Goal: Task Accomplishment & Management: Use online tool/utility

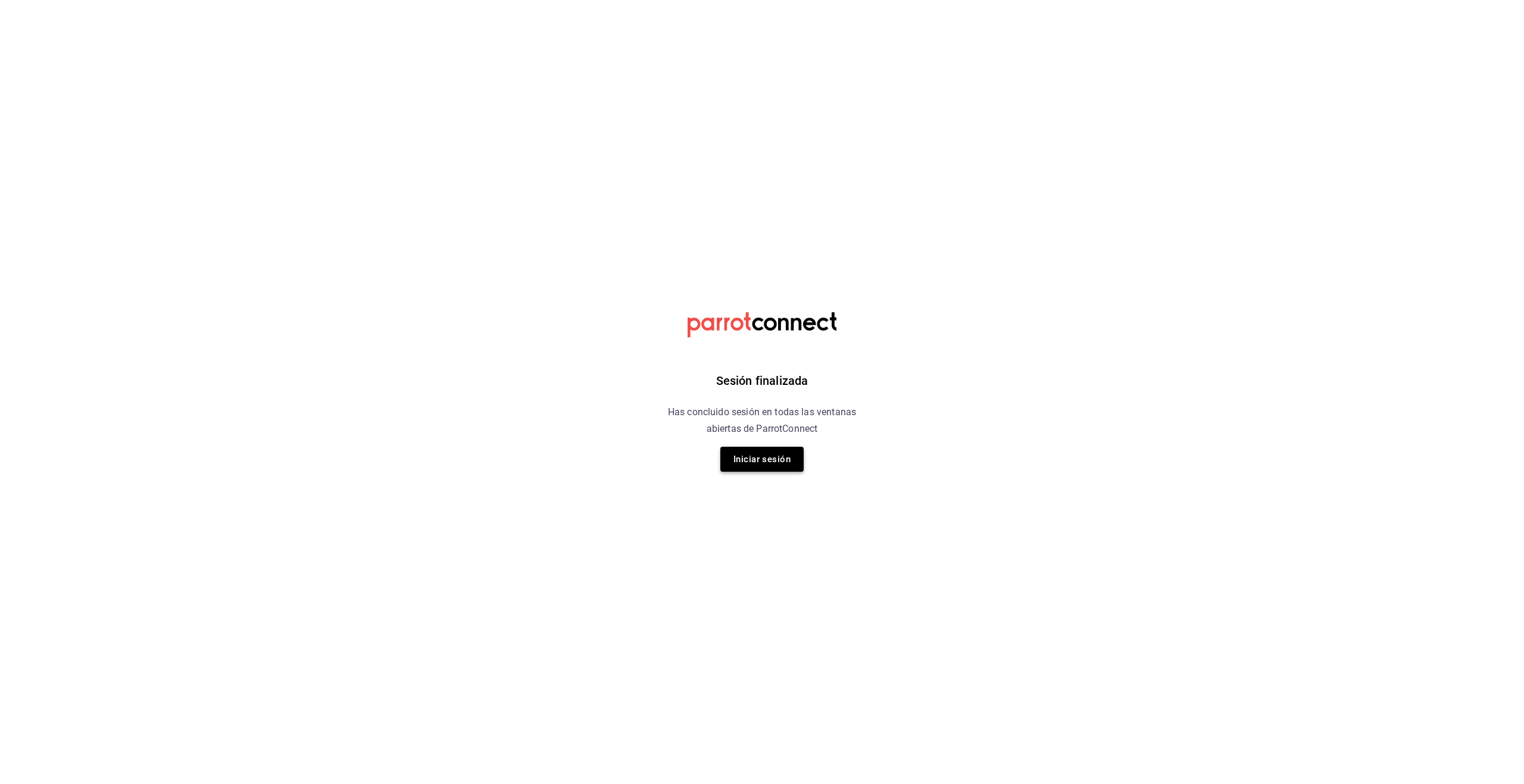
click at [788, 457] on button "Iniciar sesión" at bounding box center [762, 459] width 83 height 25
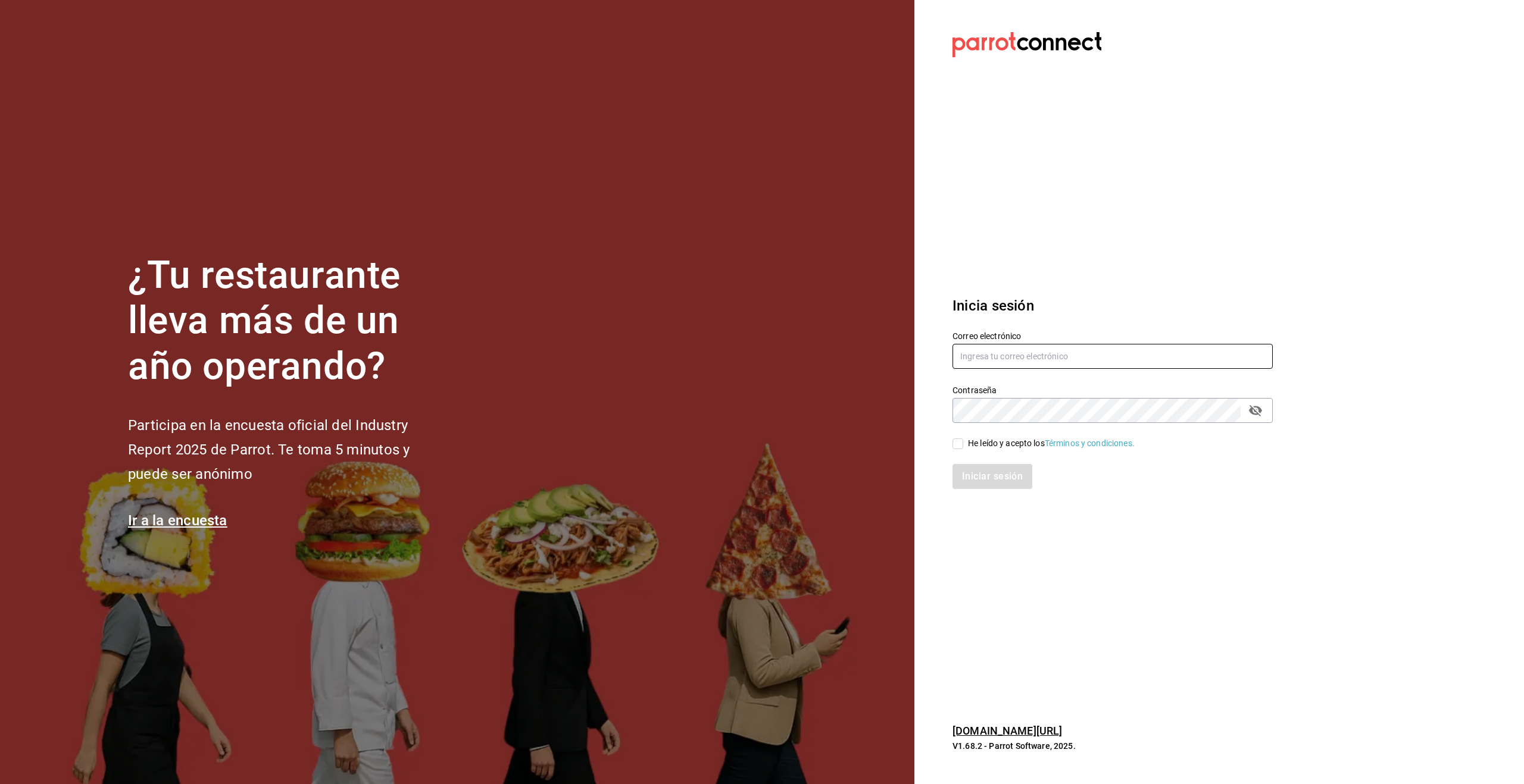
click at [1003, 347] on input "text" at bounding box center [1112, 355] width 320 height 25
type input "[EMAIL_ADDRESS][DOMAIN_NAME]"
click at [958, 444] on input "He leído y acepto los Términos y condiciones." at bounding box center [958, 444] width 11 height 11
checkbox input "true"
click at [989, 476] on button "Iniciar sesión" at bounding box center [992, 476] width 81 height 25
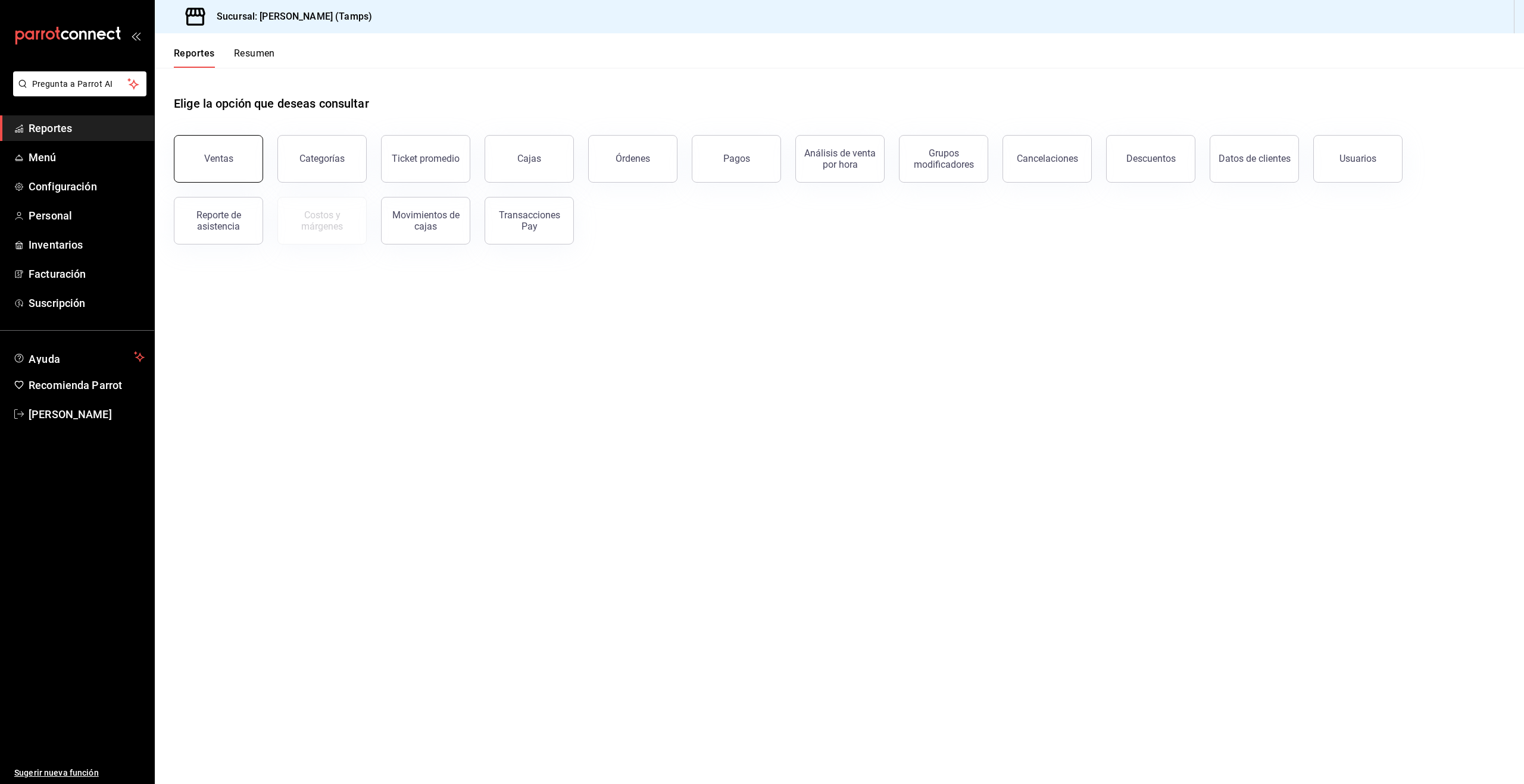
click at [230, 162] on div "Ventas" at bounding box center [219, 158] width 29 height 11
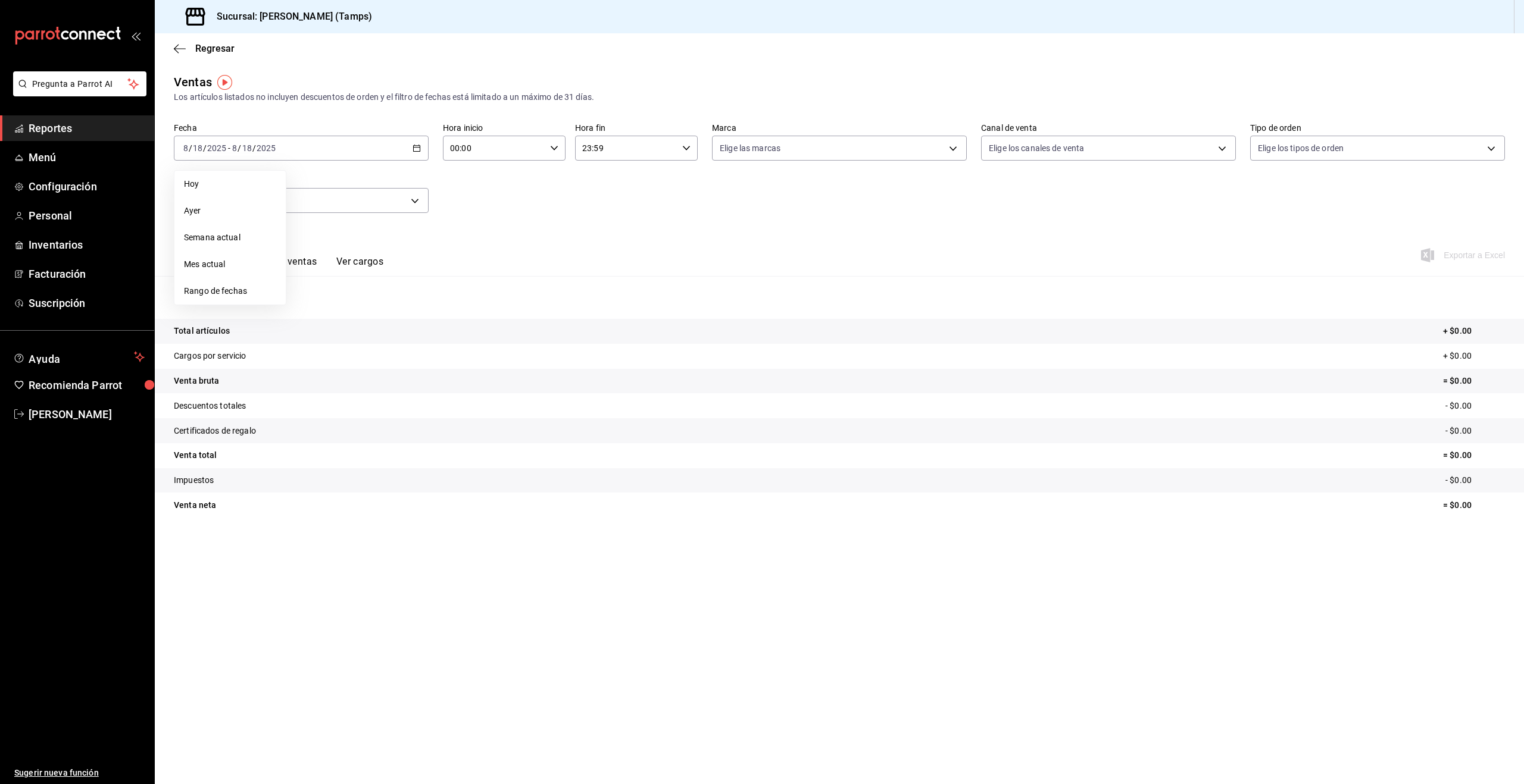
click at [231, 215] on span "Ayer" at bounding box center [230, 211] width 92 height 13
click at [289, 151] on div "[DATE] [DATE] - [DATE] [DATE]" at bounding box center [301, 148] width 255 height 25
click at [337, 143] on div "[DATE] [DATE] - [DATE] [DATE]" at bounding box center [301, 148] width 255 height 25
click at [417, 150] on icon "button" at bounding box center [417, 148] width 9 height 9
click at [193, 215] on span "Ayer" at bounding box center [230, 211] width 92 height 13
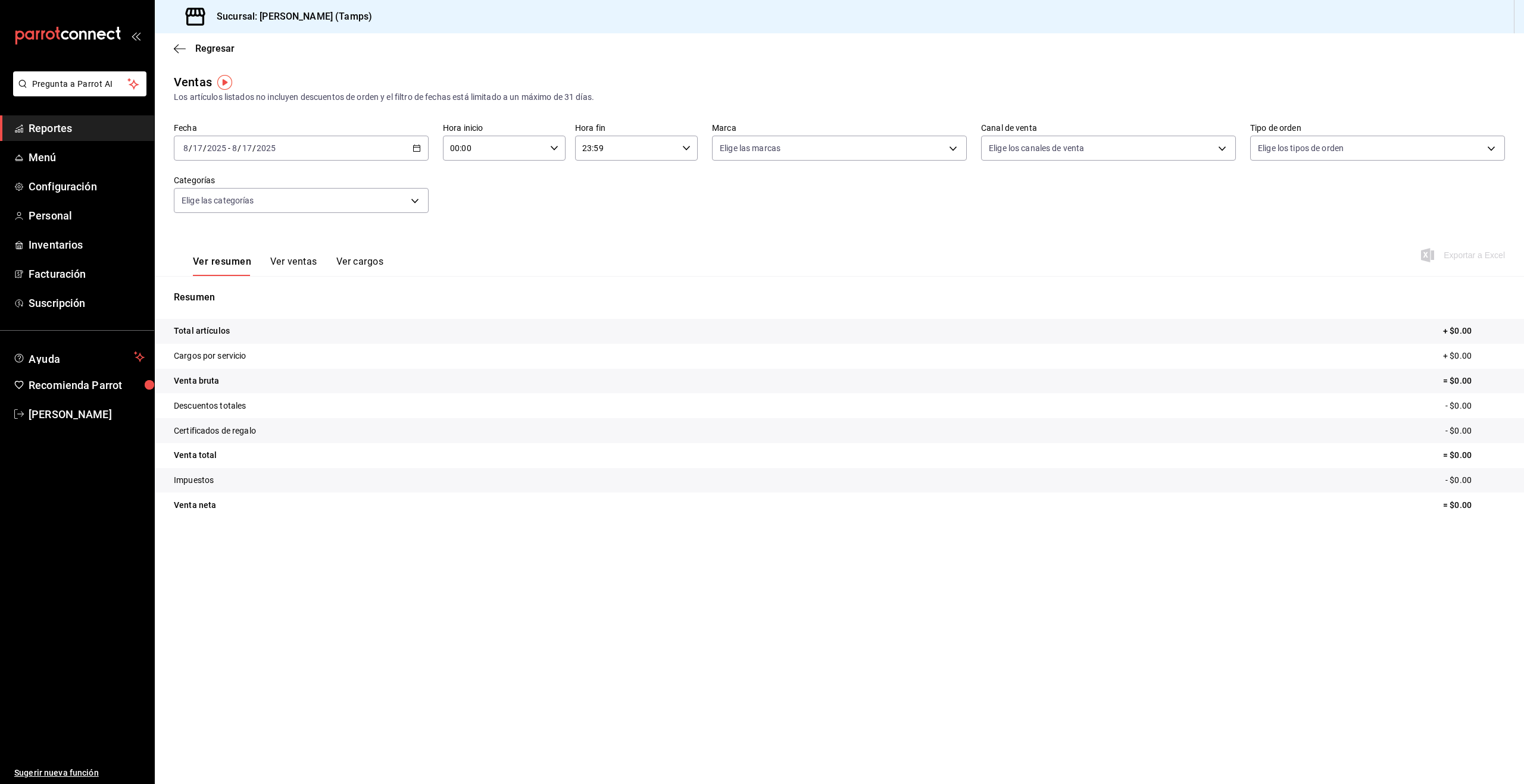
click at [490, 146] on input "00:00" at bounding box center [494, 148] width 102 height 24
click at [629, 181] on div at bounding box center [762, 392] width 1524 height 784
click at [267, 151] on input "2025" at bounding box center [266, 148] width 20 height 9
click at [238, 234] on span "Semana actual" at bounding box center [230, 237] width 92 height 13
click at [292, 149] on div "[DATE] [DATE] - [DATE] [DATE]" at bounding box center [301, 148] width 255 height 25
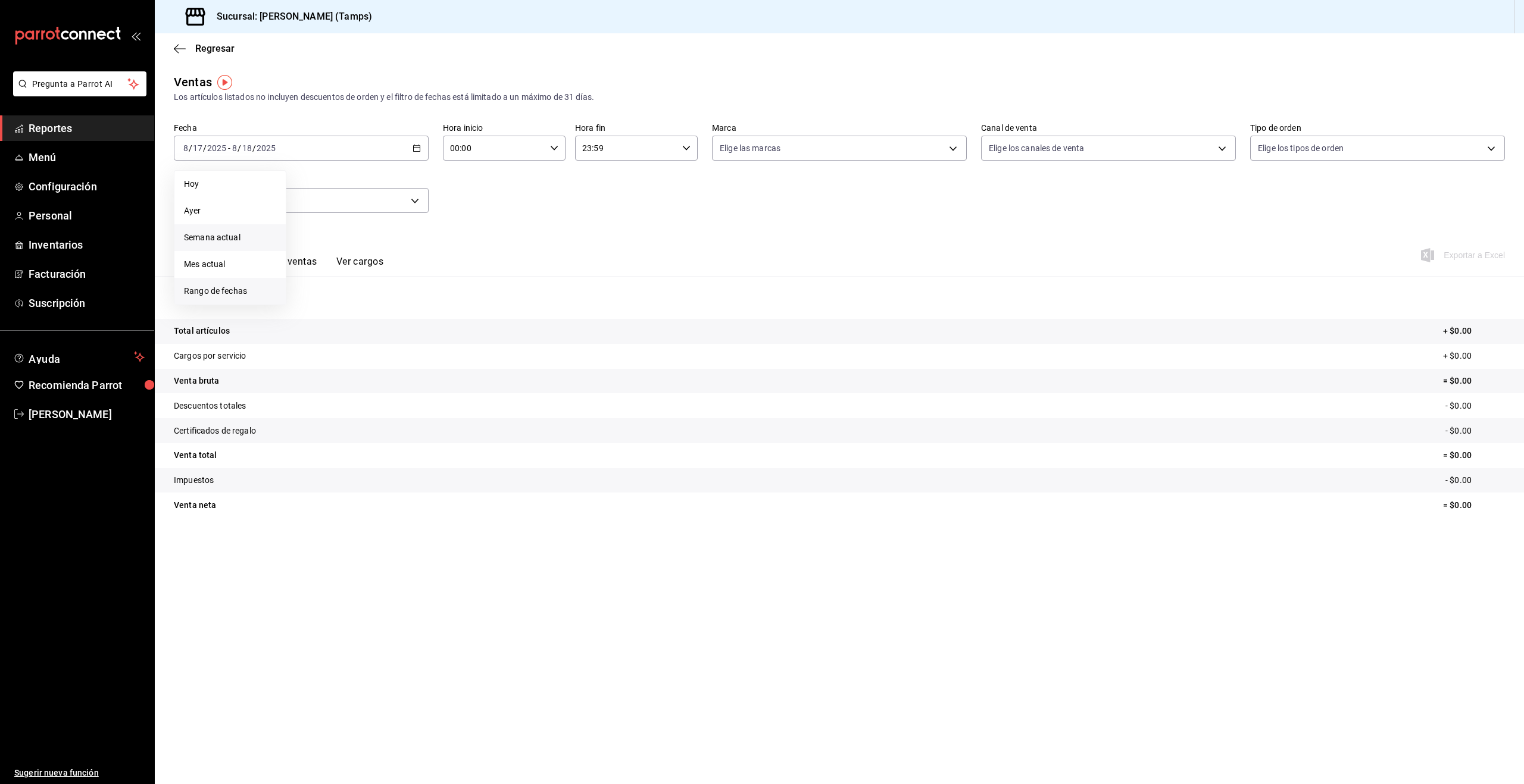
click at [234, 288] on span "Rango de fechas" at bounding box center [230, 291] width 92 height 13
click at [413, 277] on abbr "16" at bounding box center [416, 280] width 8 height 9
click at [419, 280] on abbr "16" at bounding box center [416, 280] width 8 height 9
click at [352, 145] on div "[DATE] [DATE] - [DATE] [DATE]" at bounding box center [301, 148] width 255 height 25
click at [397, 285] on button "15" at bounding box center [395, 279] width 20 height 21
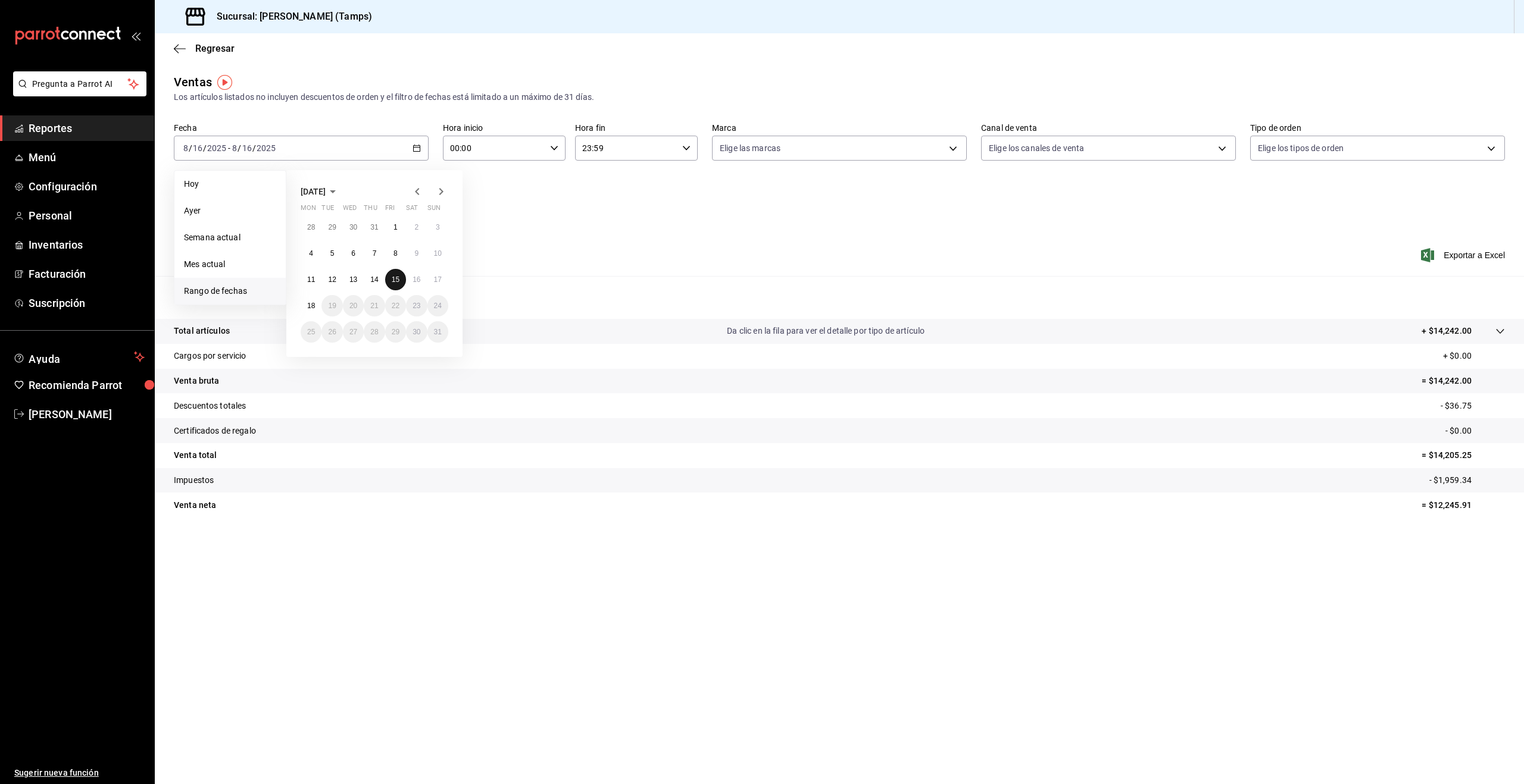
click at [397, 285] on button "15" at bounding box center [395, 279] width 20 height 21
click at [285, 152] on div "[DATE] [DATE] - [DATE] [DATE]" at bounding box center [301, 148] width 255 height 25
click at [371, 270] on button "14" at bounding box center [374, 279] width 20 height 21
click at [284, 143] on div "[DATE] [DATE] - [DATE] [DATE]" at bounding box center [301, 148] width 255 height 25
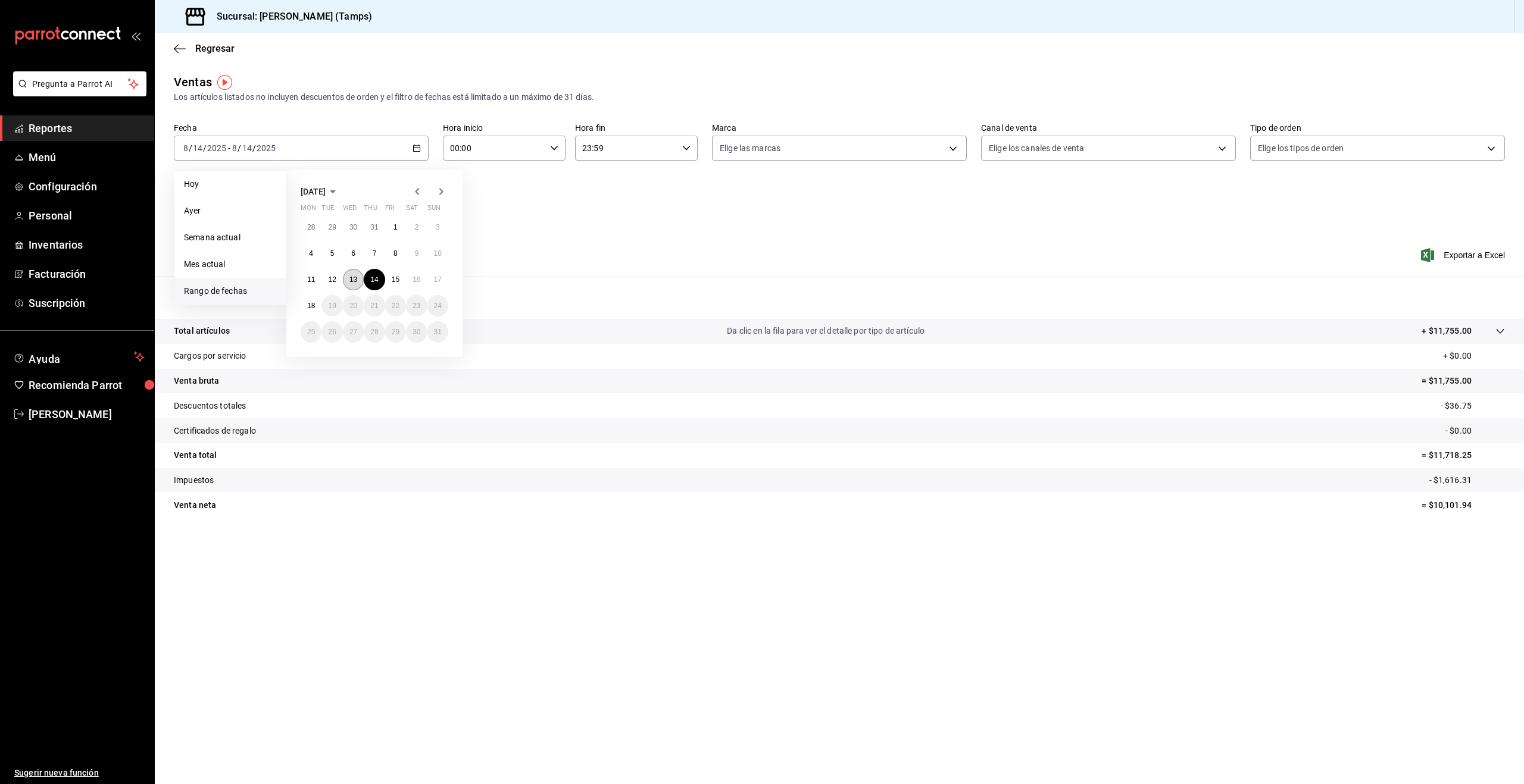
click at [350, 277] on abbr "13" at bounding box center [353, 280] width 8 height 9
click at [261, 142] on div "[DATE] [DATE] - [DATE] [DATE]" at bounding box center [301, 148] width 255 height 25
click at [330, 276] on abbr "12" at bounding box center [332, 280] width 8 height 9
click at [331, 276] on abbr "12" at bounding box center [332, 280] width 8 height 9
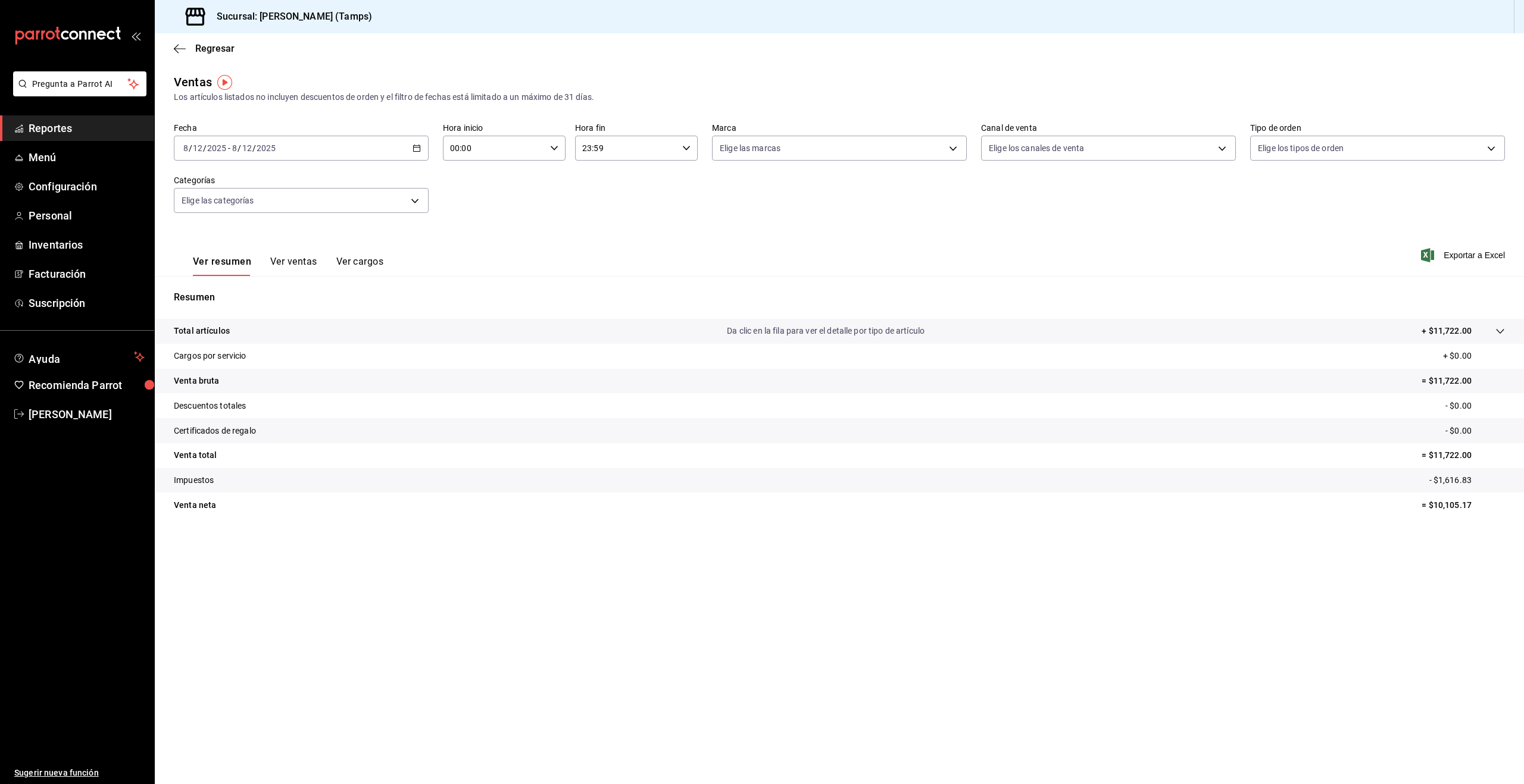
drag, startPoint x: 275, startPoint y: 146, endPoint x: 267, endPoint y: 167, distance: 22.5
click at [275, 146] on input "2025" at bounding box center [266, 148] width 20 height 9
click at [311, 276] on abbr "11" at bounding box center [310, 280] width 8 height 9
click at [397, 147] on div "[DATE] [DATE] - [DATE] [DATE]" at bounding box center [301, 148] width 255 height 25
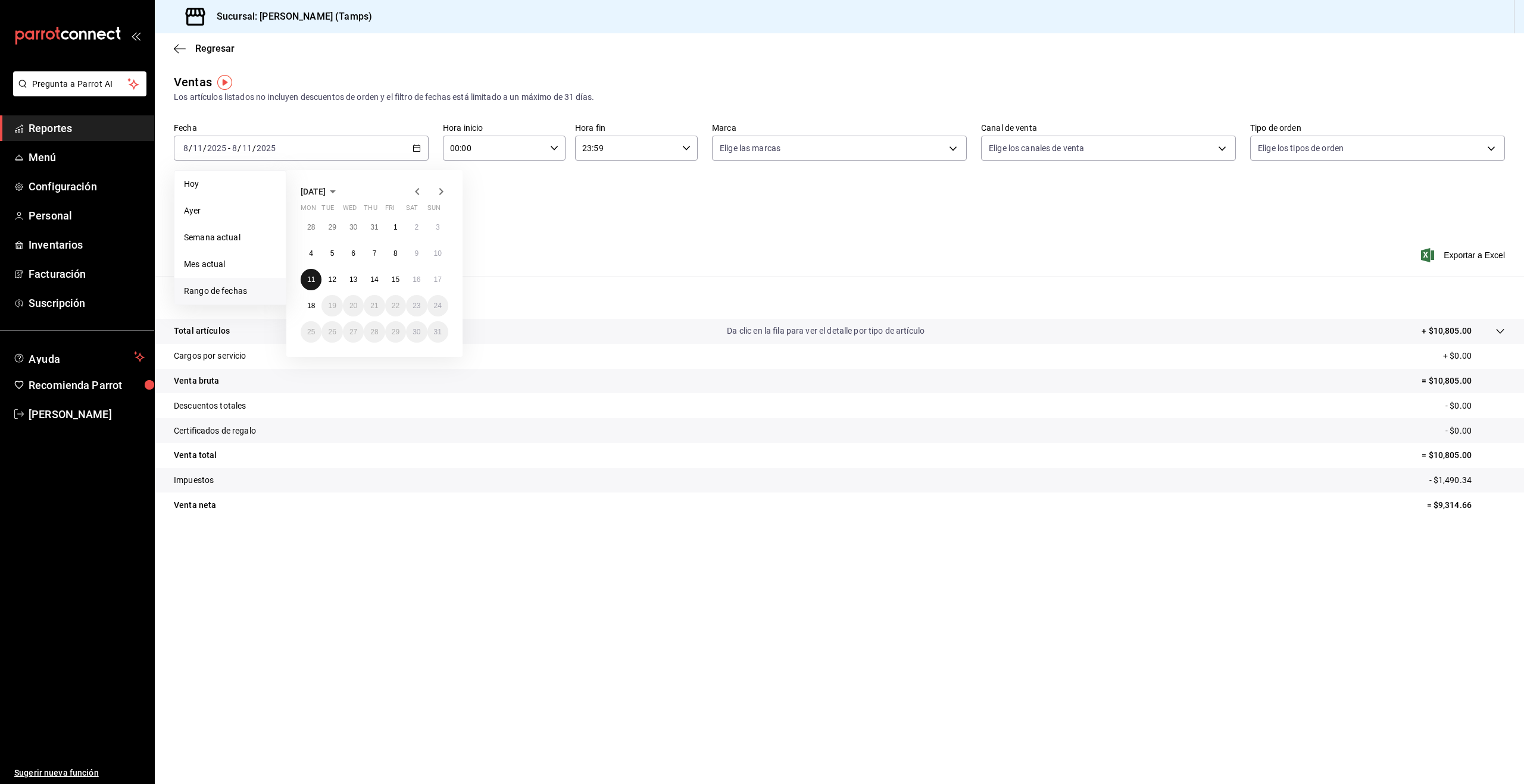
click at [313, 278] on abbr "11" at bounding box center [310, 280] width 8 height 9
click at [417, 278] on abbr "16" at bounding box center [416, 280] width 8 height 9
click at [224, 151] on input "2025" at bounding box center [217, 148] width 20 height 9
click at [202, 190] on li "Hoy" at bounding box center [230, 184] width 111 height 26
